Goal: Transaction & Acquisition: Purchase product/service

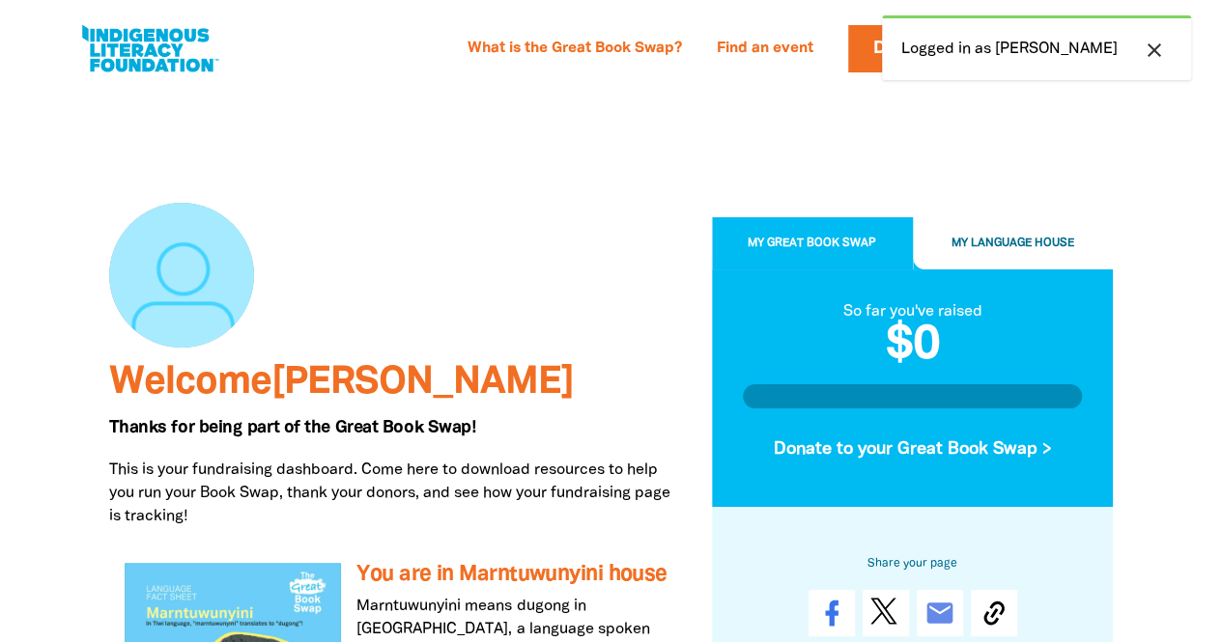
click at [952, 387] on div at bounding box center [913, 397] width 340 height 24
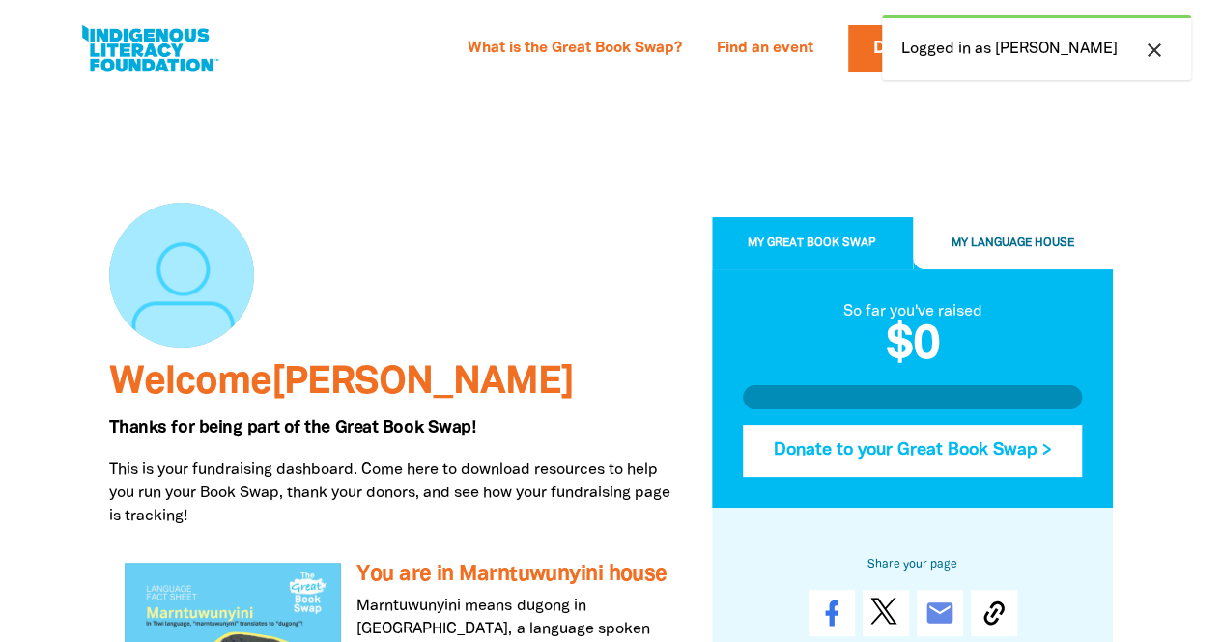
click at [1016, 454] on button "Donate to your Great Book Swap >" at bounding box center [913, 451] width 340 height 52
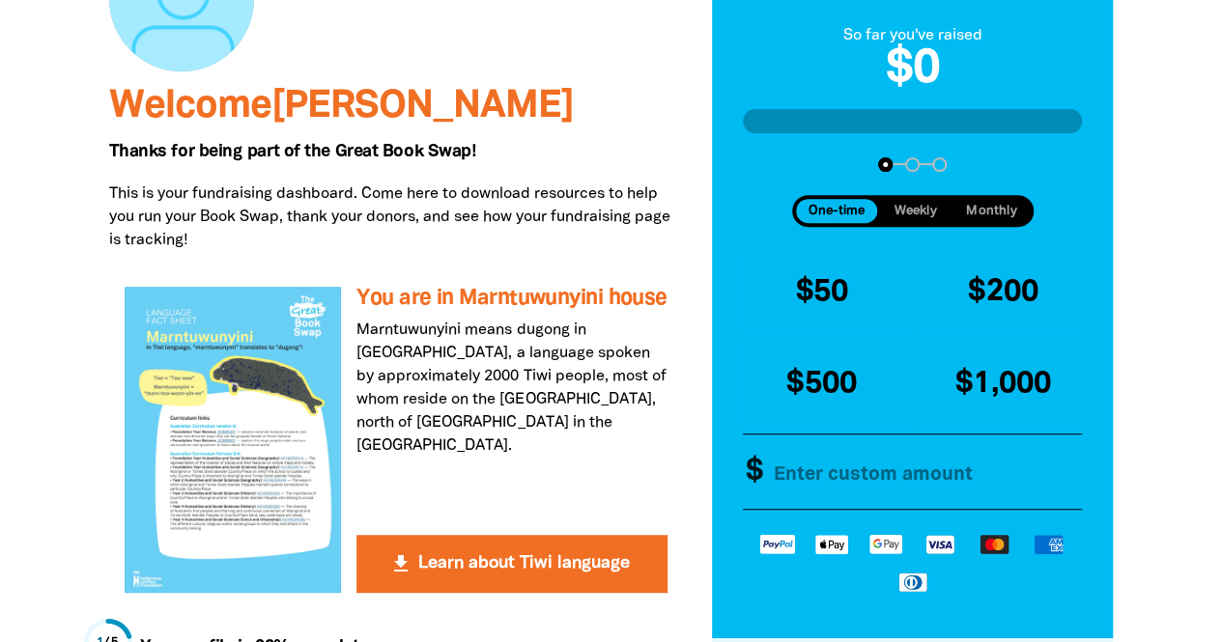
scroll to position [290, 0]
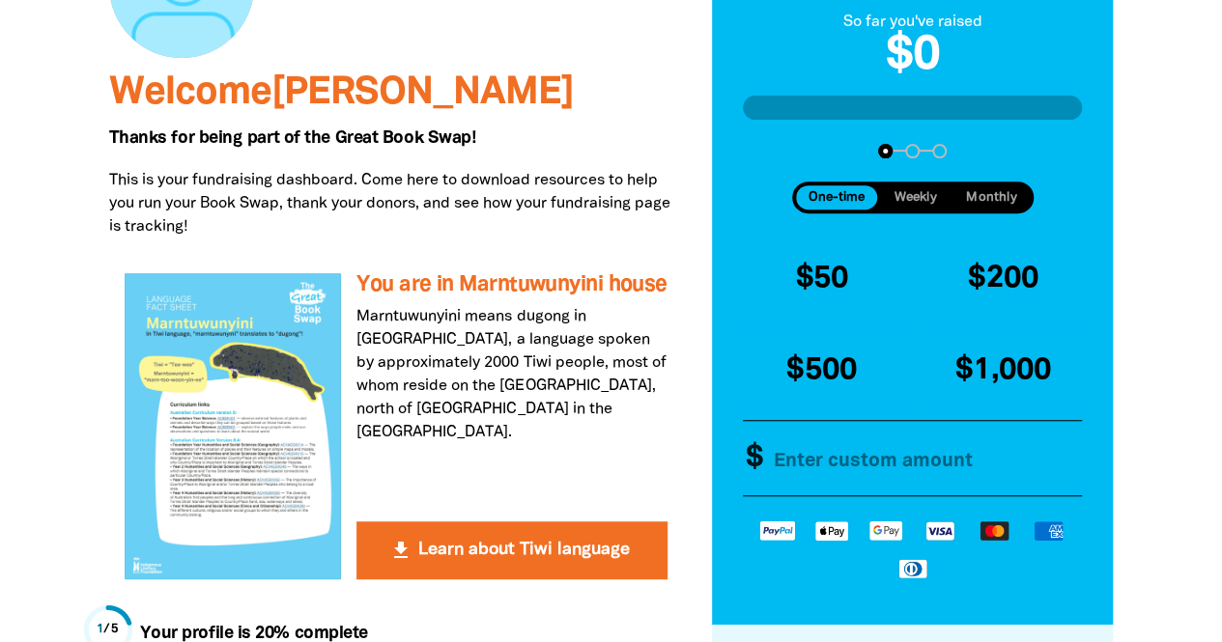
click at [778, 482] on input "Other Amount" at bounding box center [922, 459] width 332 height 74
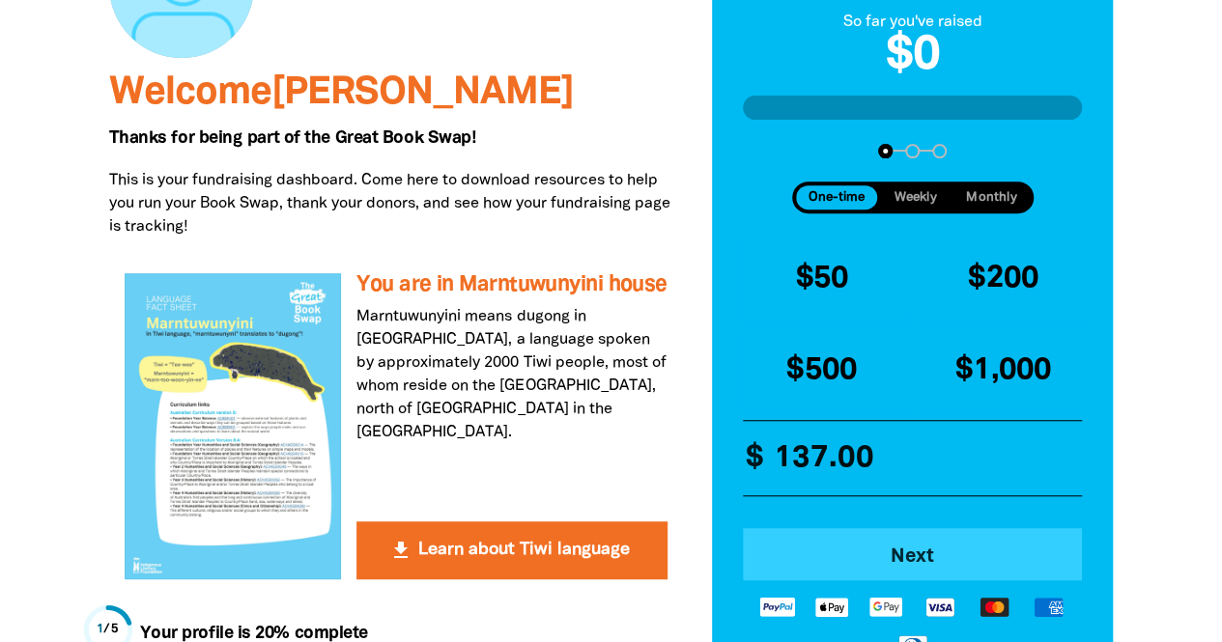
type input "137.00"
click at [935, 561] on span "Next" at bounding box center [912, 557] width 287 height 19
select select "AU"
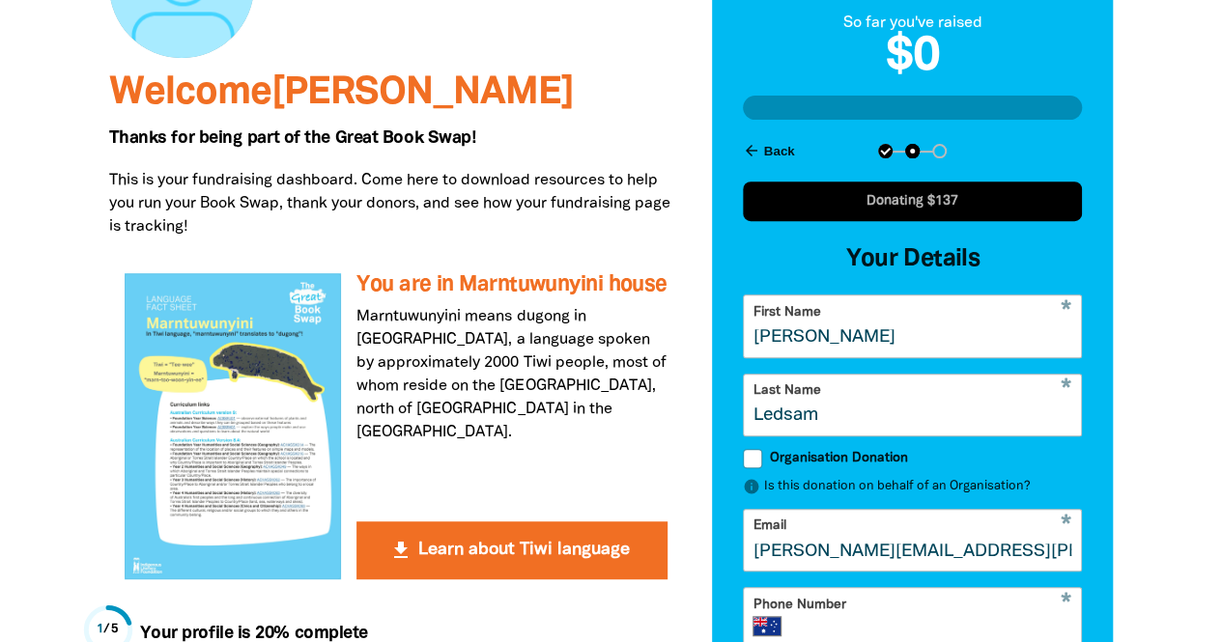
click at [748, 466] on input "Organisation Donation" at bounding box center [752, 458] width 19 height 19
checkbox input "true"
select select "AU"
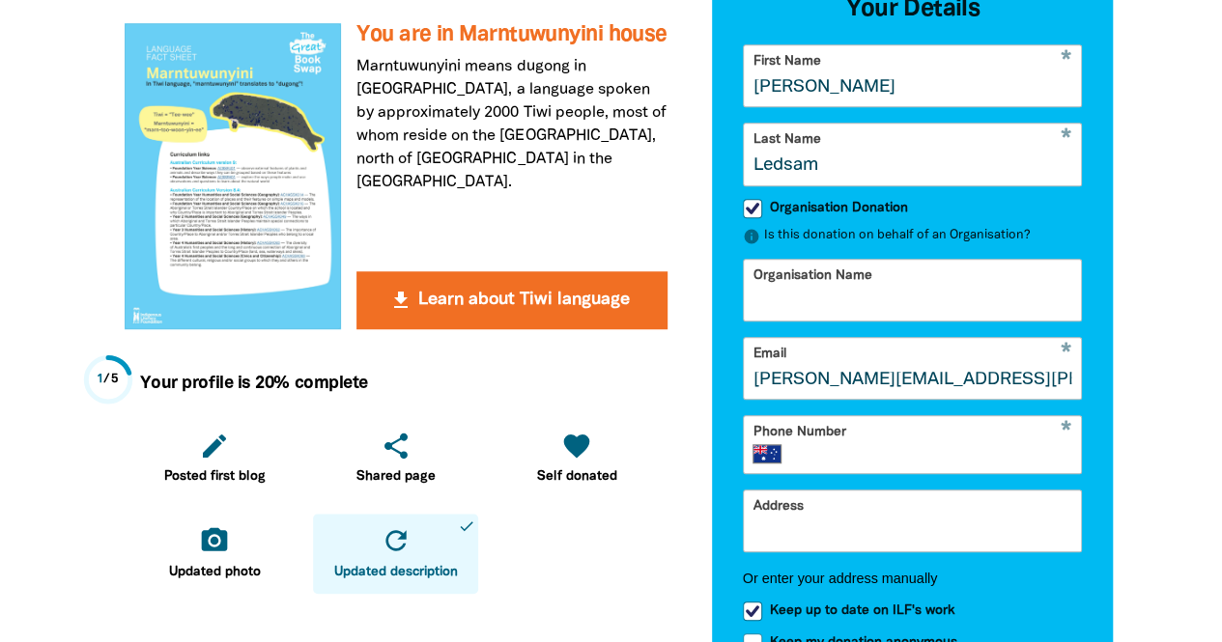
scroll to position [558, 0]
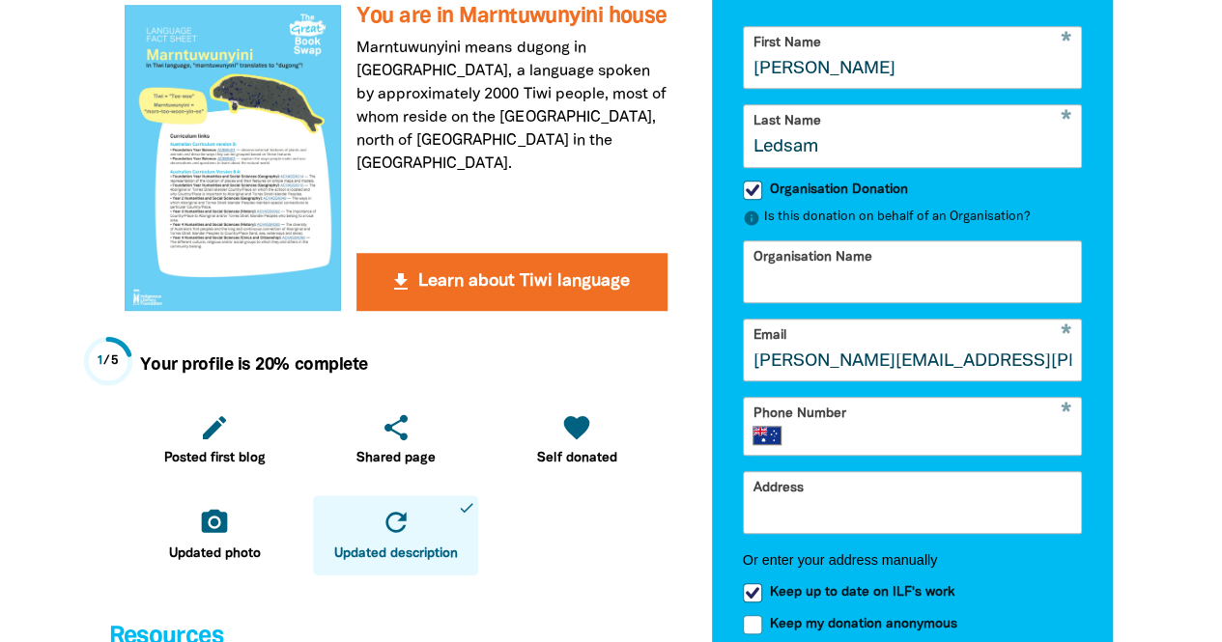
click at [764, 302] on input "Organisation Name" at bounding box center [913, 271] width 338 height 61
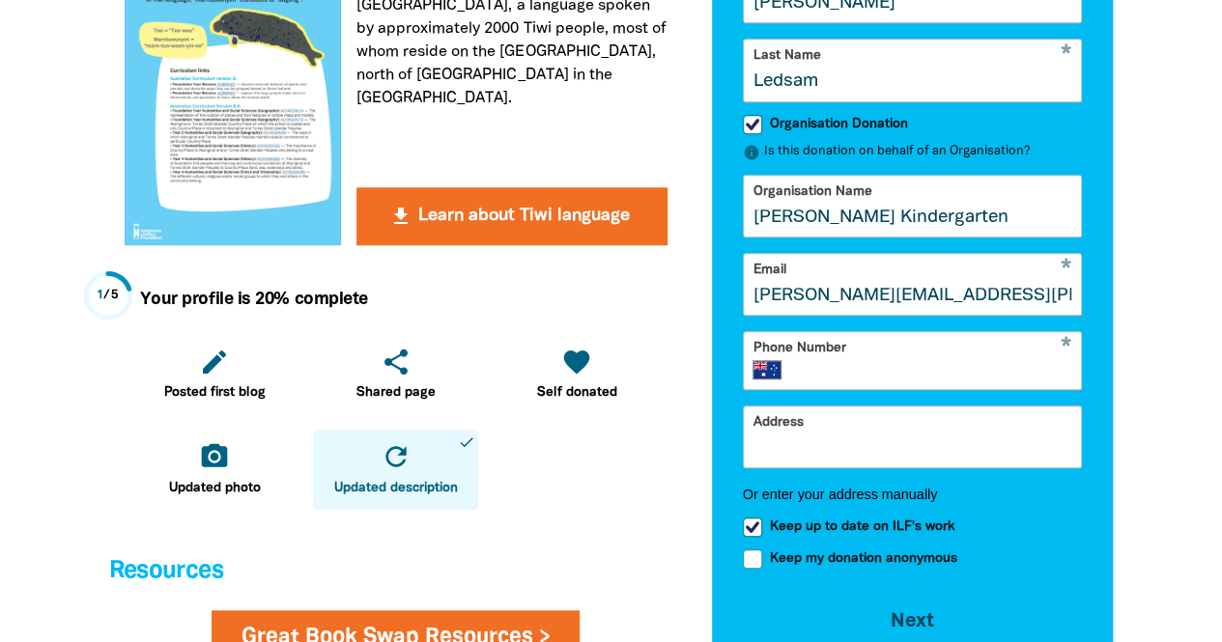
scroll to position [663, 0]
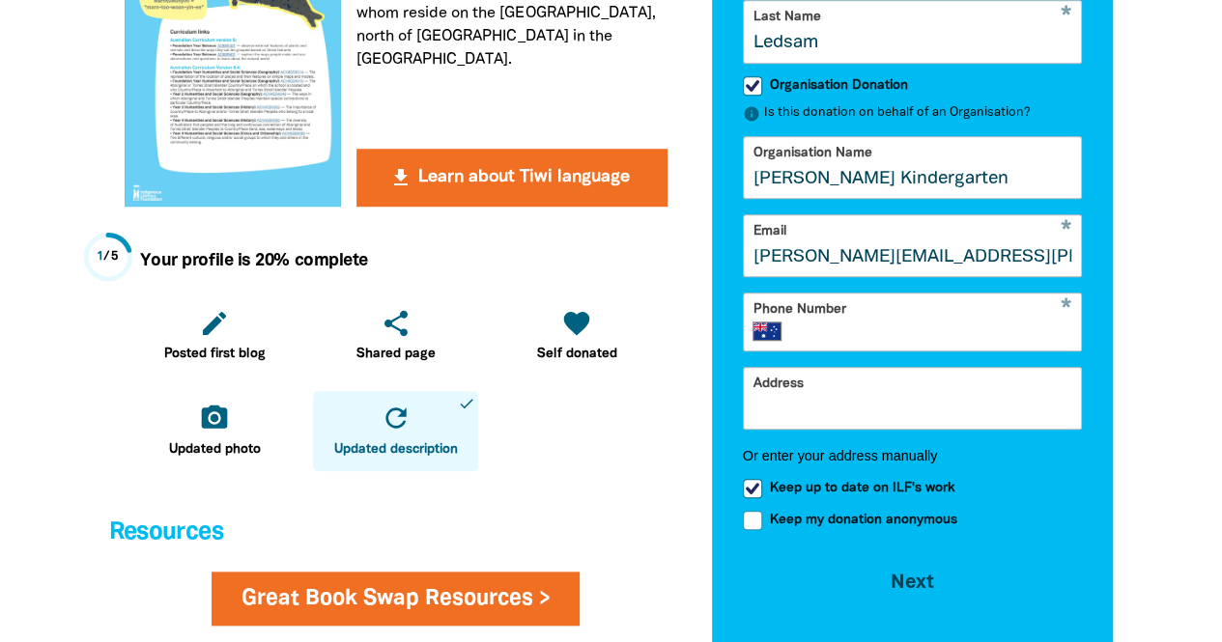
type input "[PERSON_NAME] Kindergarten"
click at [852, 333] on div "* Phone Number International [GEOGRAPHIC_DATA] [GEOGRAPHIC_DATA] [GEOGRAPHIC_DA…" at bounding box center [913, 322] width 340 height 59
click at [844, 341] on input "Phone Number" at bounding box center [935, 331] width 273 height 19
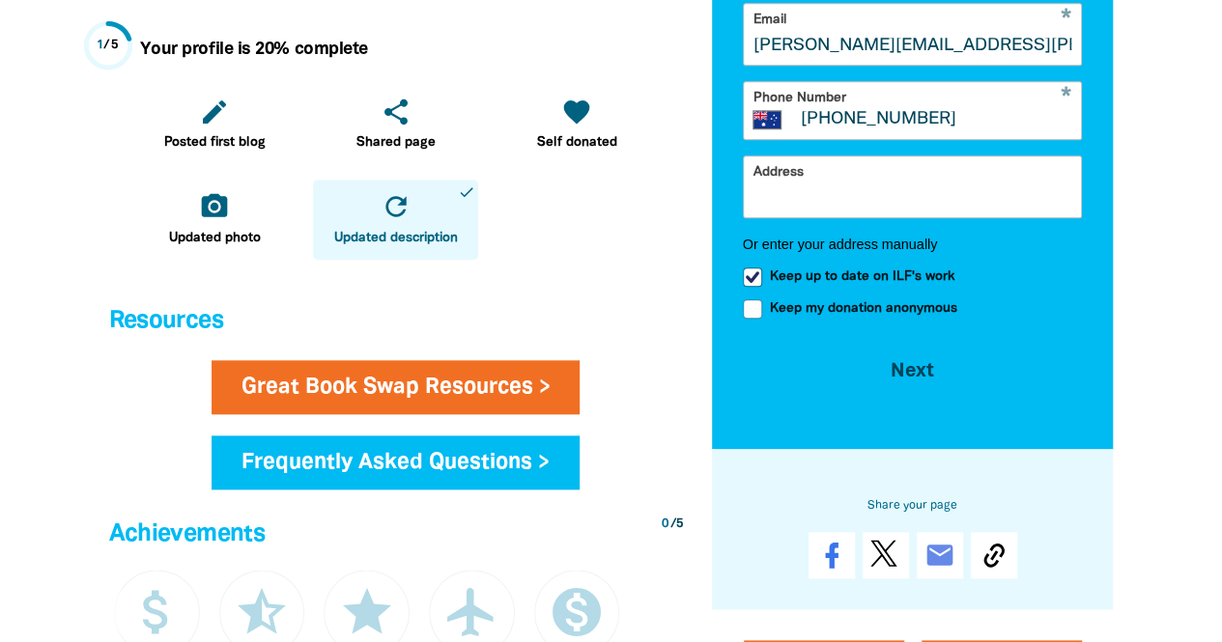
scroll to position [931, 0]
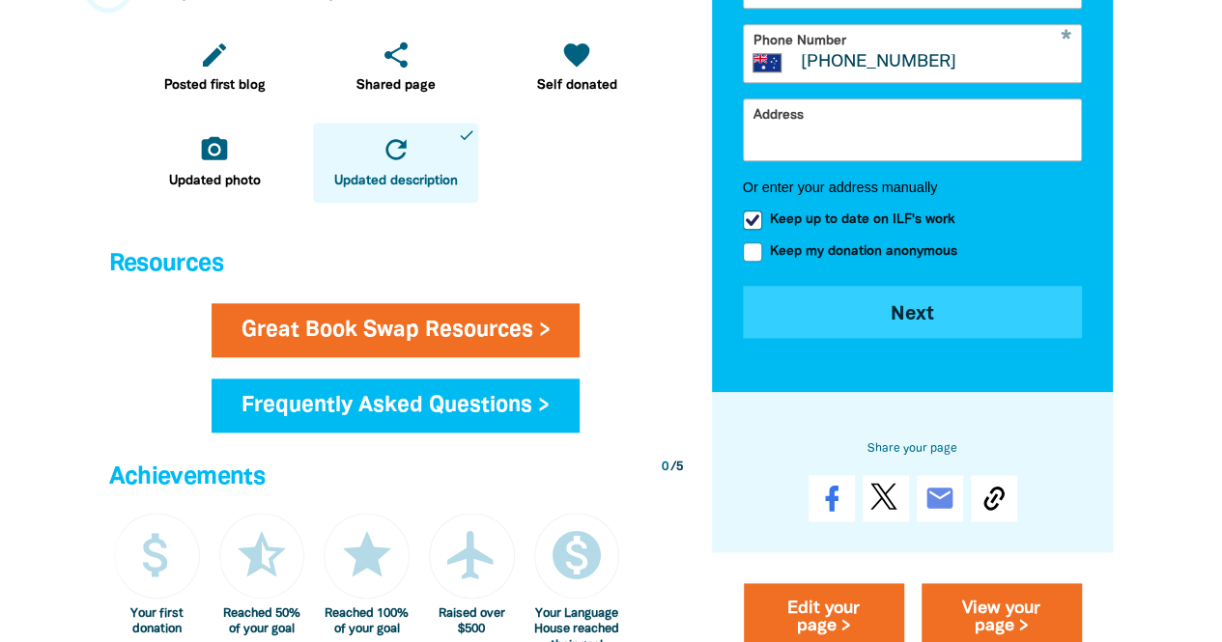
type input "[PHONE_NUMBER]"
click at [943, 331] on button "Next chevron_right" at bounding box center [913, 312] width 340 height 52
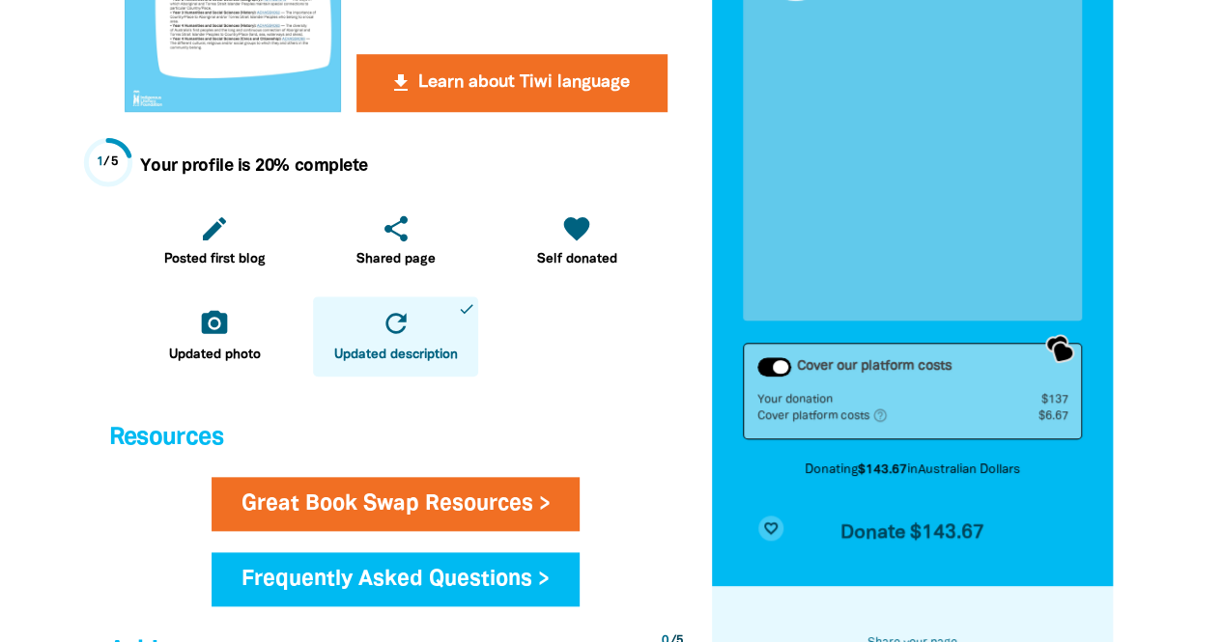
scroll to position [861, 0]
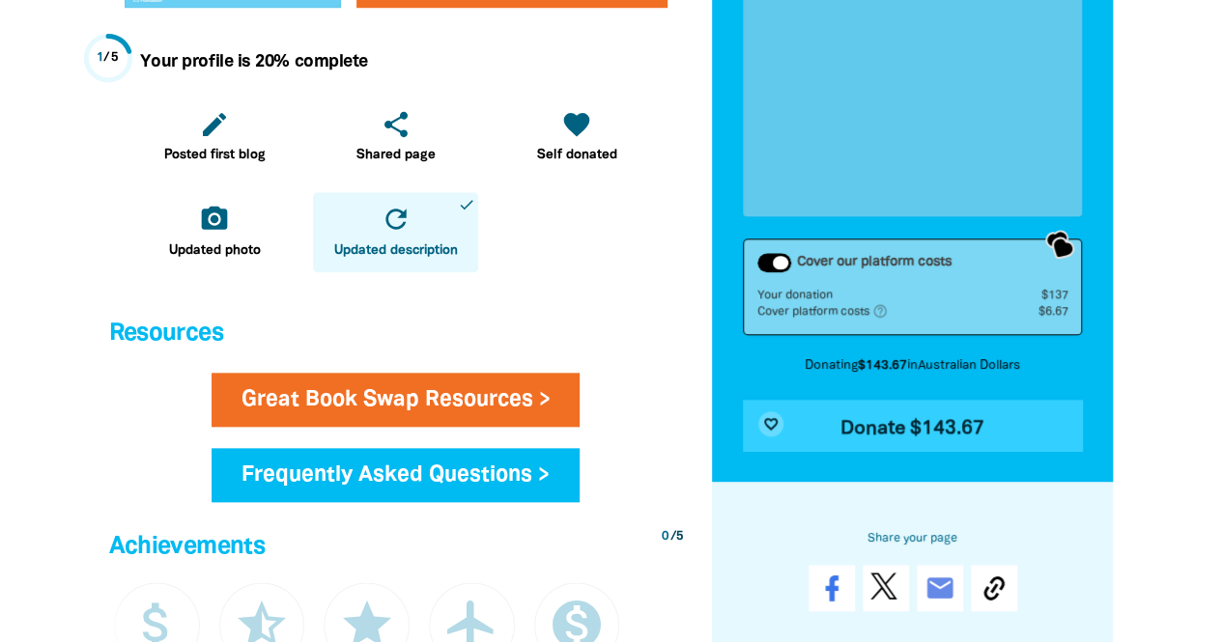
click at [938, 424] on span "Donate $143.67" at bounding box center [912, 428] width 144 height 19
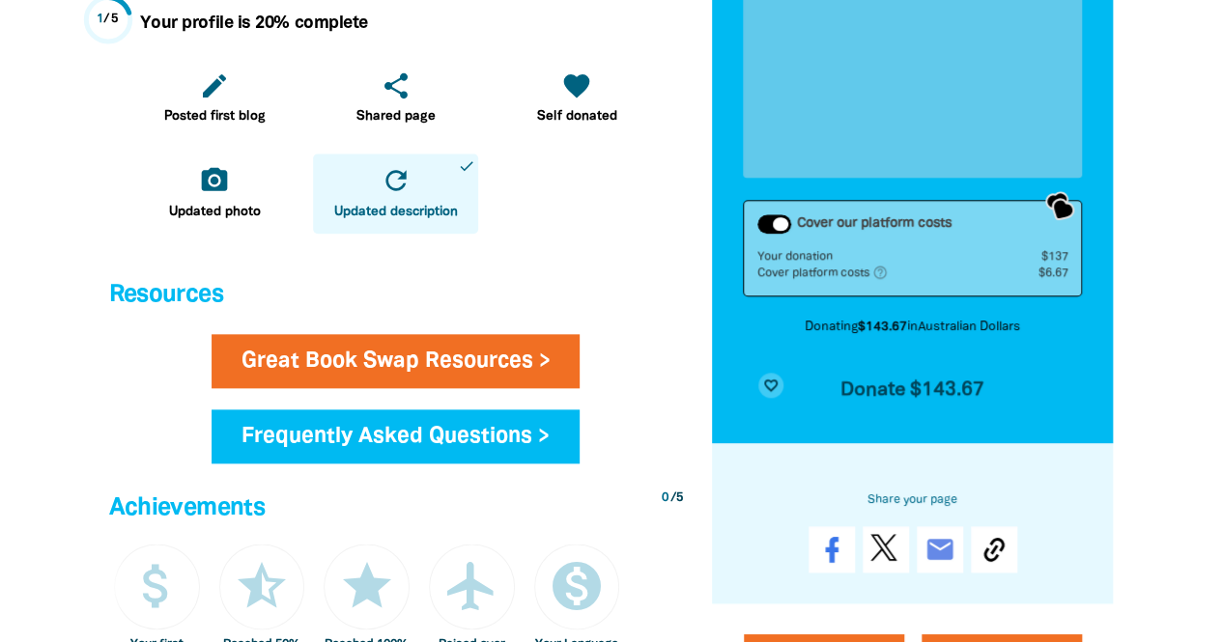
scroll to position [904, 0]
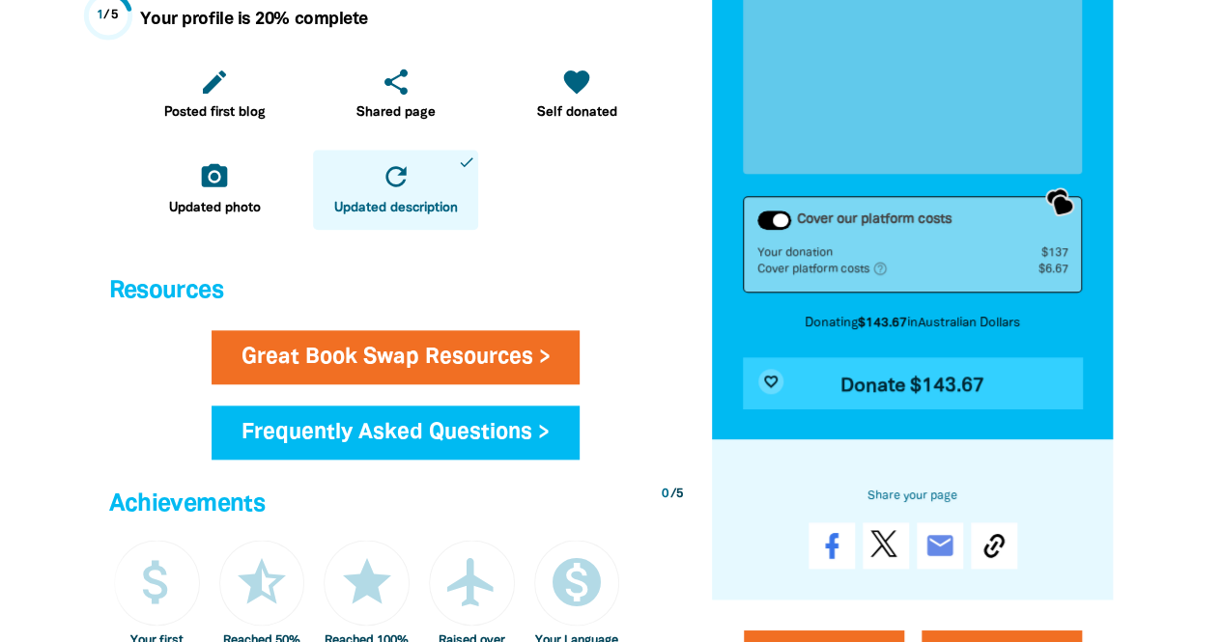
click at [946, 387] on span "Donate $143.67" at bounding box center [912, 386] width 144 height 19
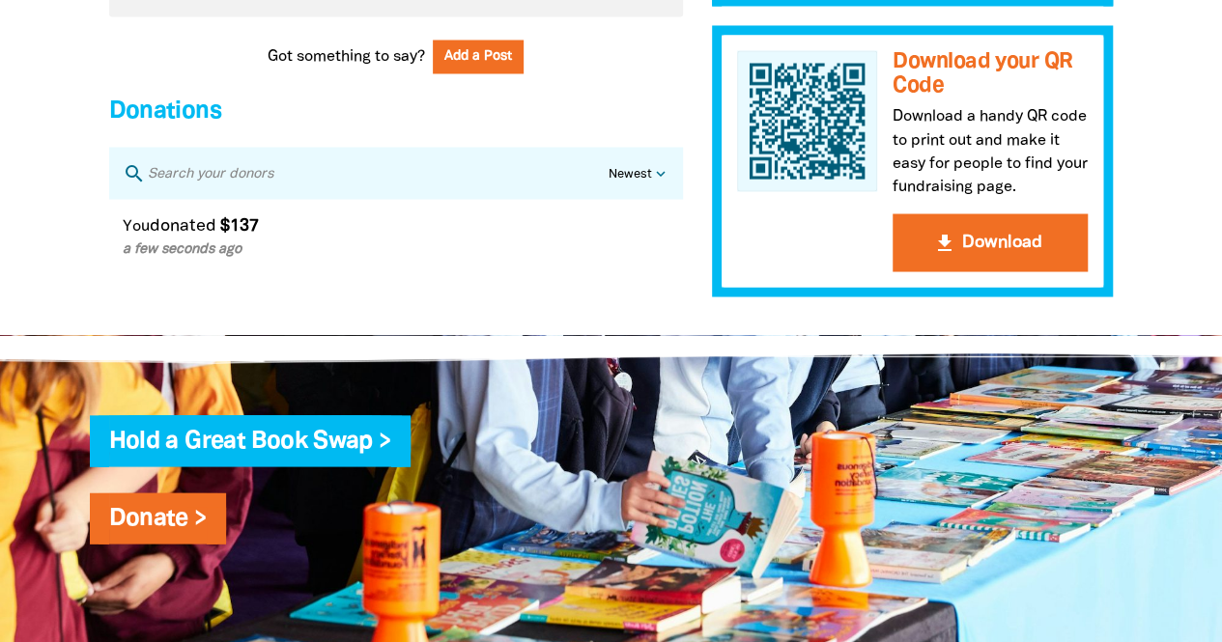
scroll to position [1704, 0]
